Goal: Transaction & Acquisition: Purchase product/service

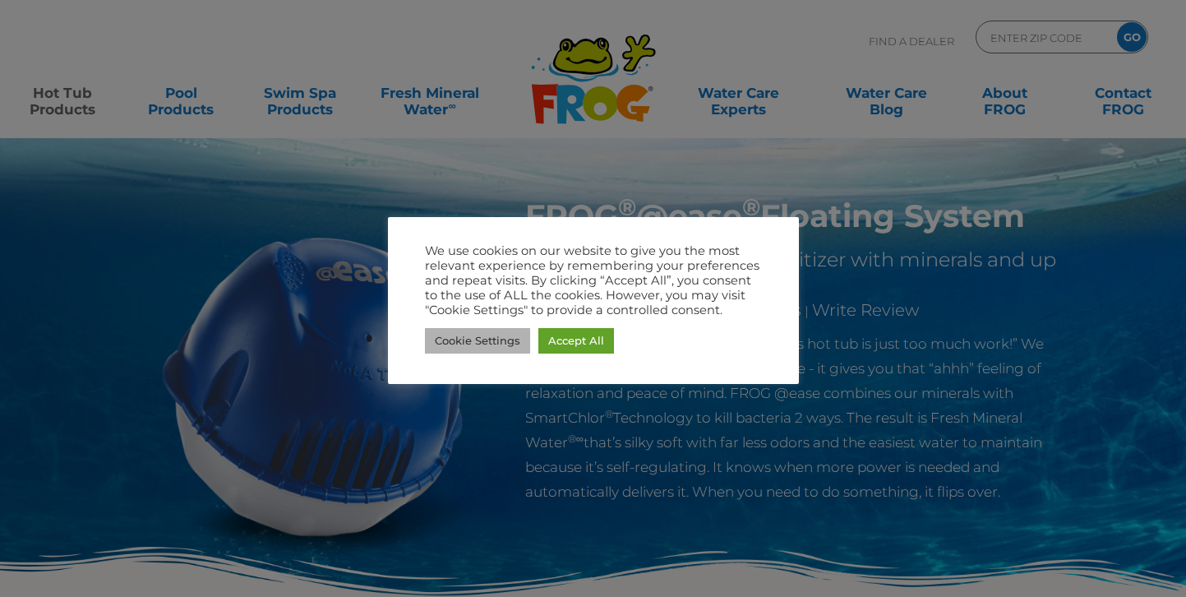
click at [448, 348] on link "Cookie Settings" at bounding box center [477, 340] width 105 height 25
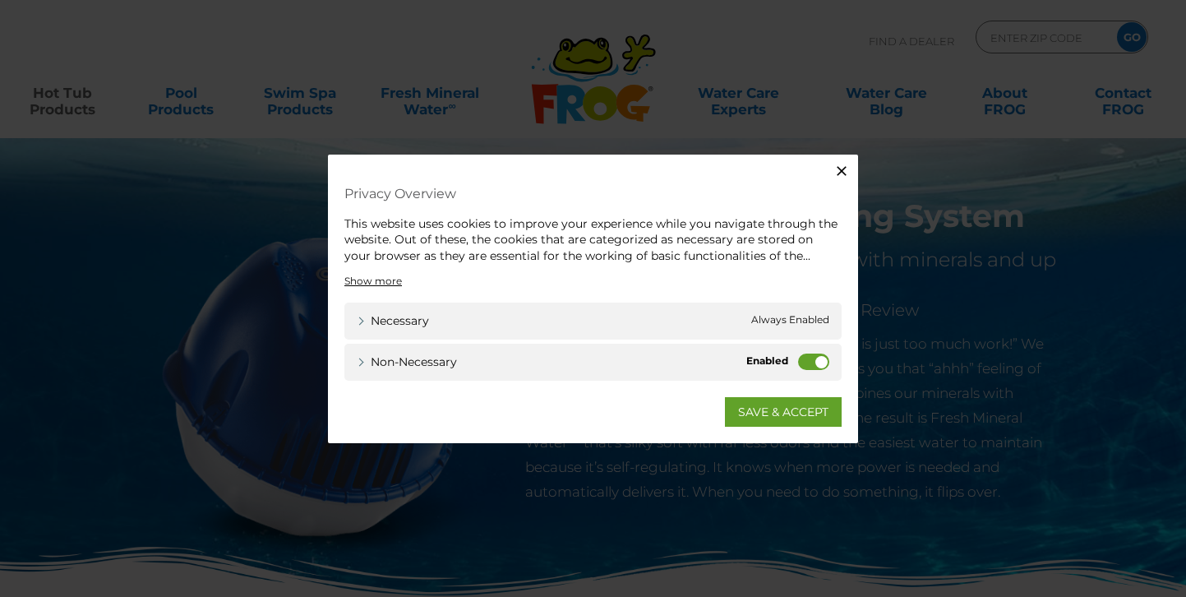
click at [800, 362] on label "Non-necessary" at bounding box center [813, 361] width 31 height 16
click at [0, 0] on input "Non-necessary" at bounding box center [0, 0] width 0 height 0
click at [804, 408] on link "SAVE & ACCEPT" at bounding box center [783, 412] width 117 height 30
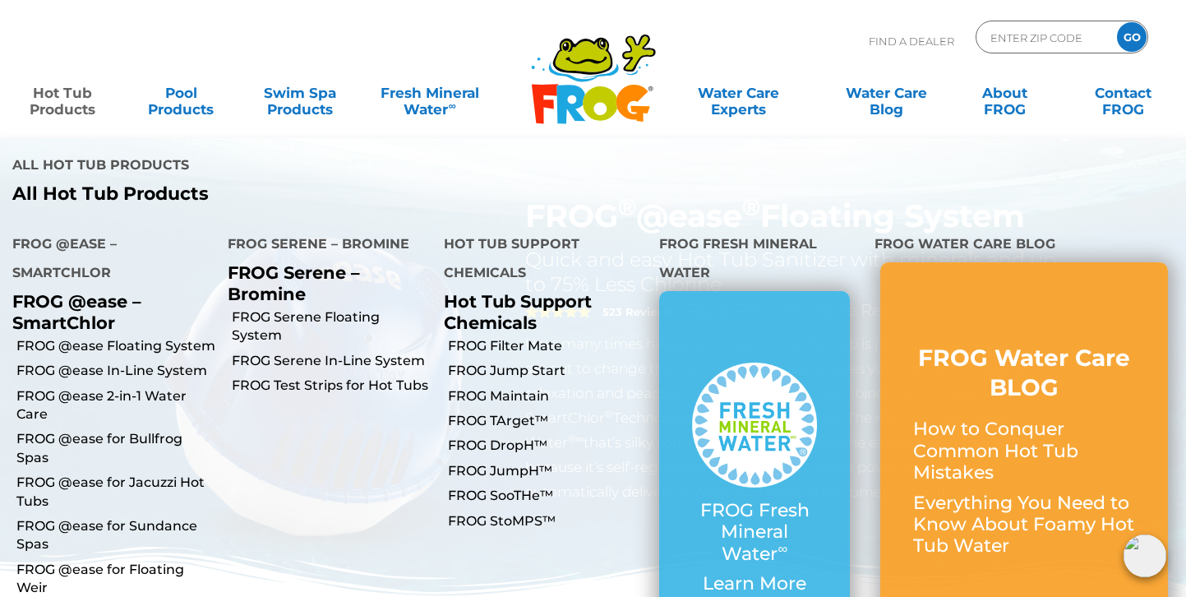
click at [75, 108] on link "Hot Tub Products" at bounding box center [62, 92] width 92 height 33
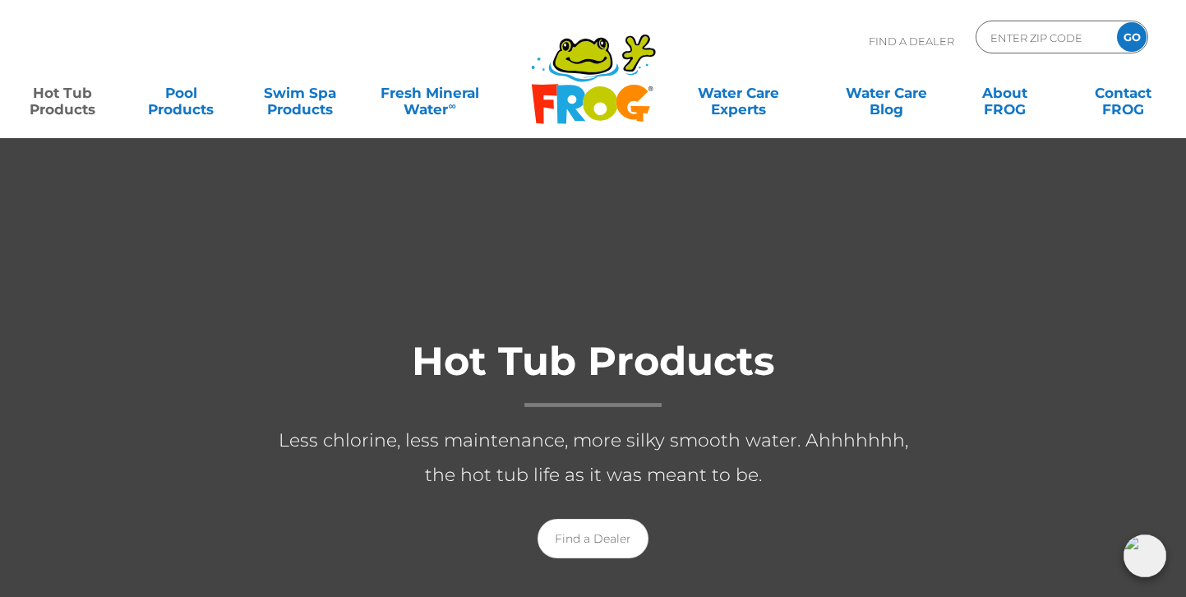
scroll to position [41, 0]
